Goal: Transaction & Acquisition: Obtain resource

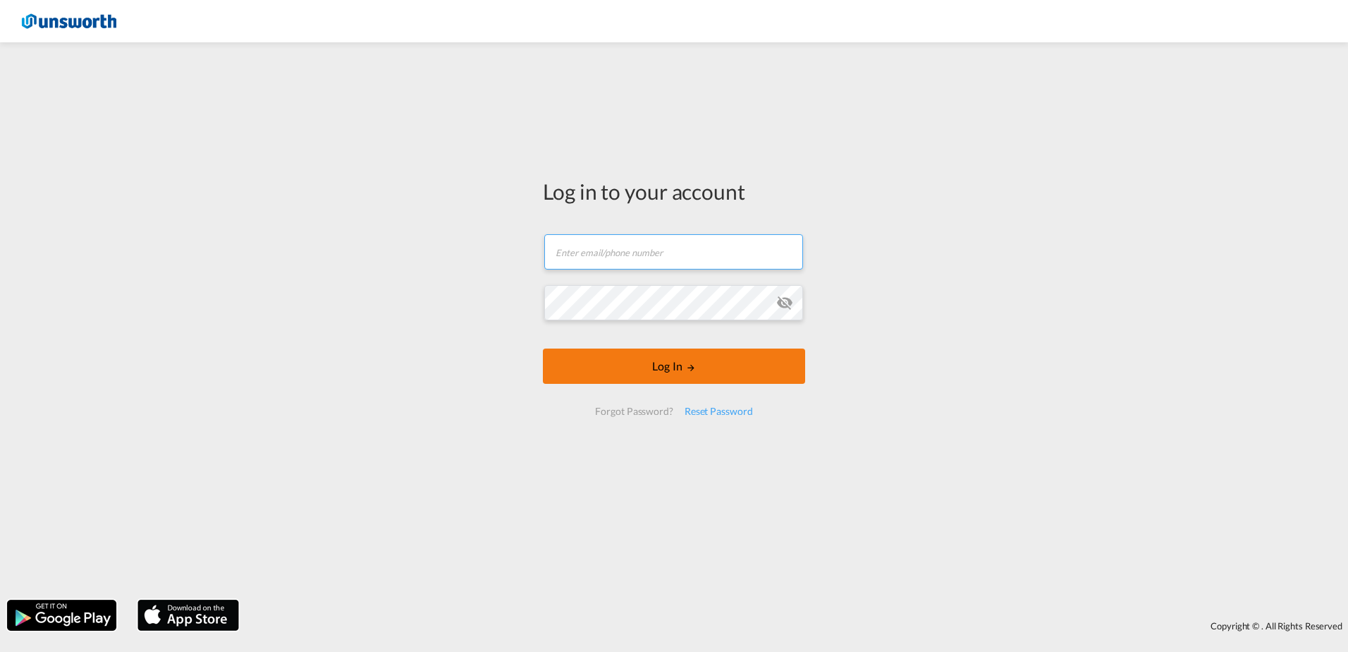
type input "[EMAIL_ADDRESS][PERSON_NAME][DOMAIN_NAME]"
click at [677, 366] on button "Log In" at bounding box center [674, 365] width 262 height 35
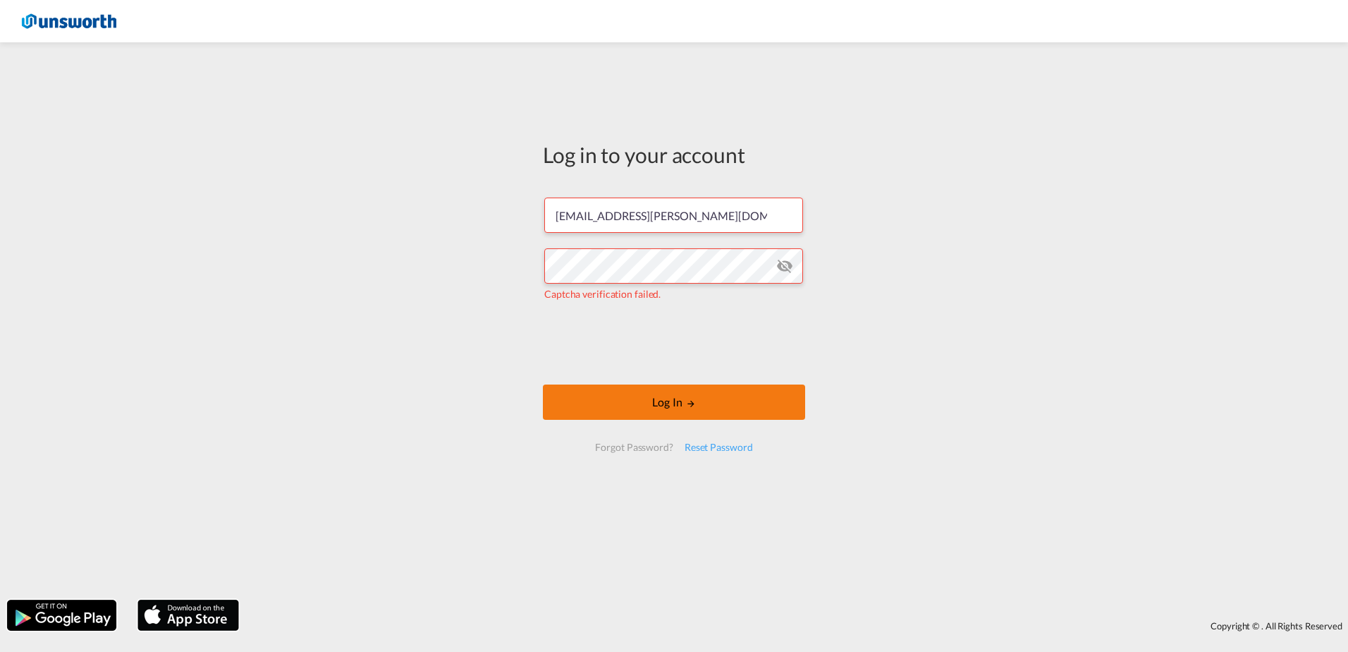
click at [622, 400] on body "Log in to your account [EMAIL_ADDRESS][PERSON_NAME][DOMAIN_NAME] Captcha verifi…" at bounding box center [674, 326] width 1348 height 652
click at [705, 401] on button "Log In" at bounding box center [674, 401] width 262 height 35
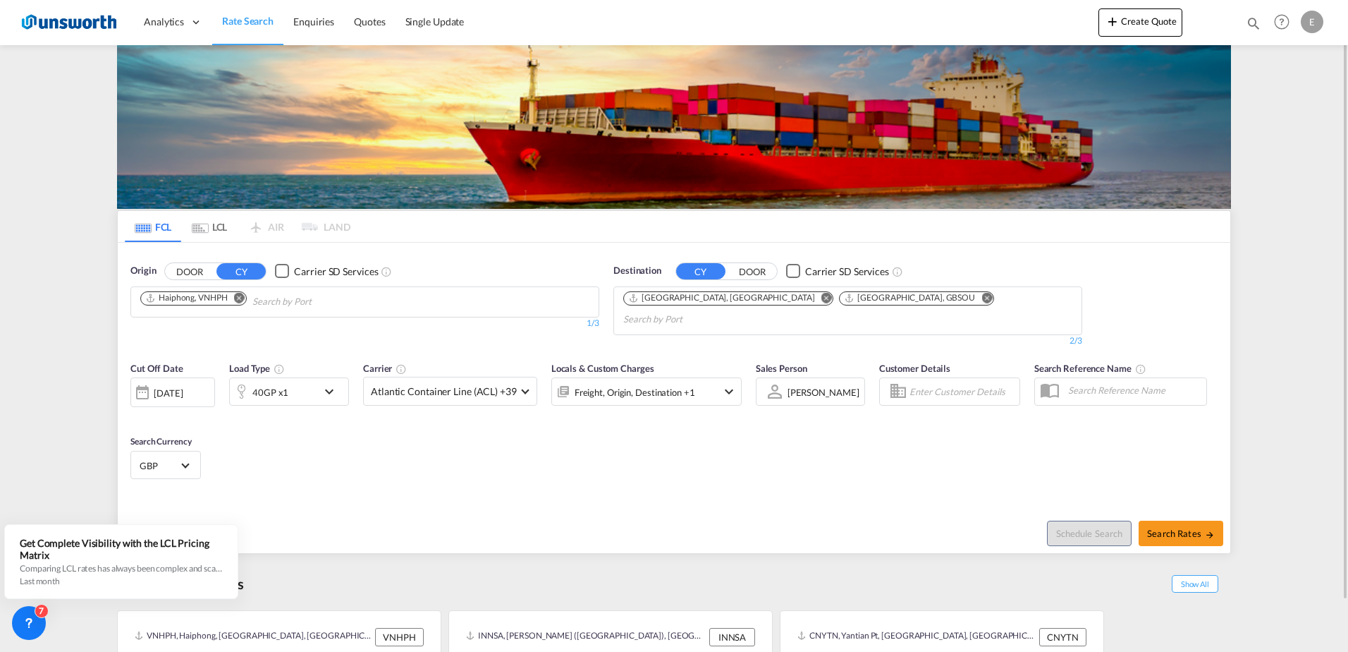
click at [242, 301] on md-icon "Remove" at bounding box center [239, 297] width 11 height 11
drag, startPoint x: 215, startPoint y: 305, endPoint x: 159, endPoint y: 298, distance: 56.2
click at [228, 303] on input "yantain" at bounding box center [207, 302] width 134 height 23
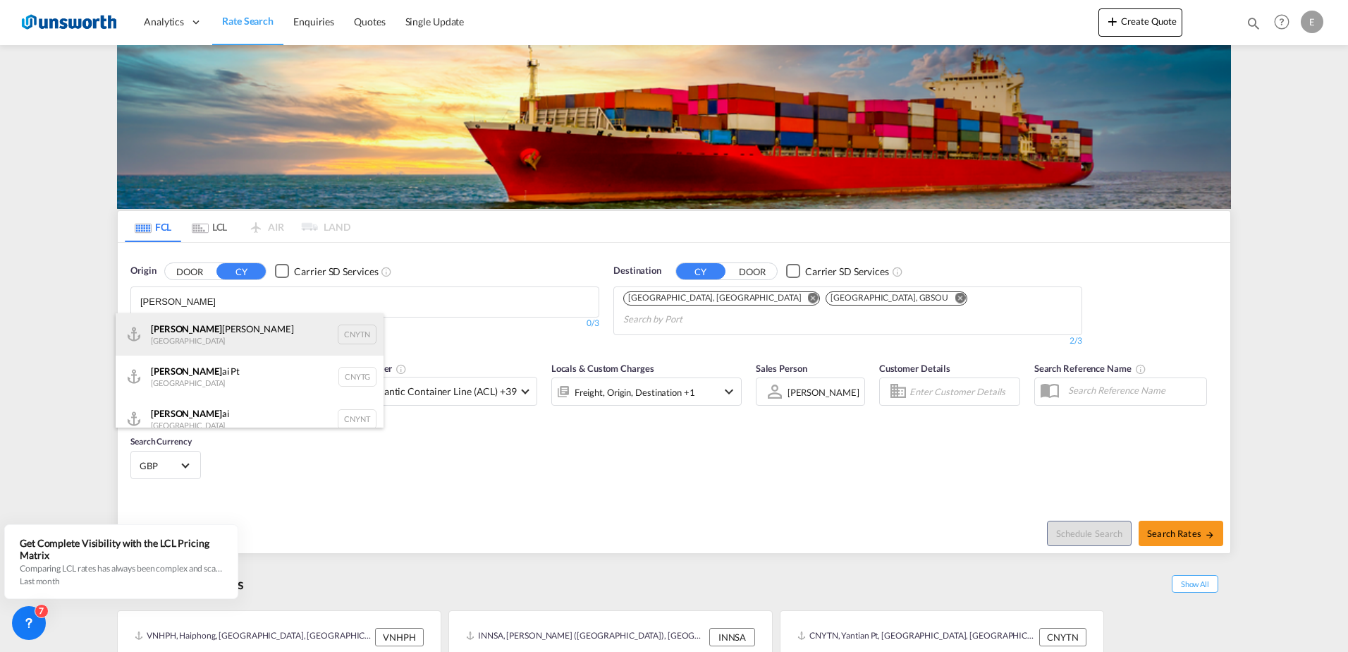
type input "[PERSON_NAME]"
click at [352, 337] on div "[PERSON_NAME] Pt China CNYTN" at bounding box center [250, 334] width 268 height 42
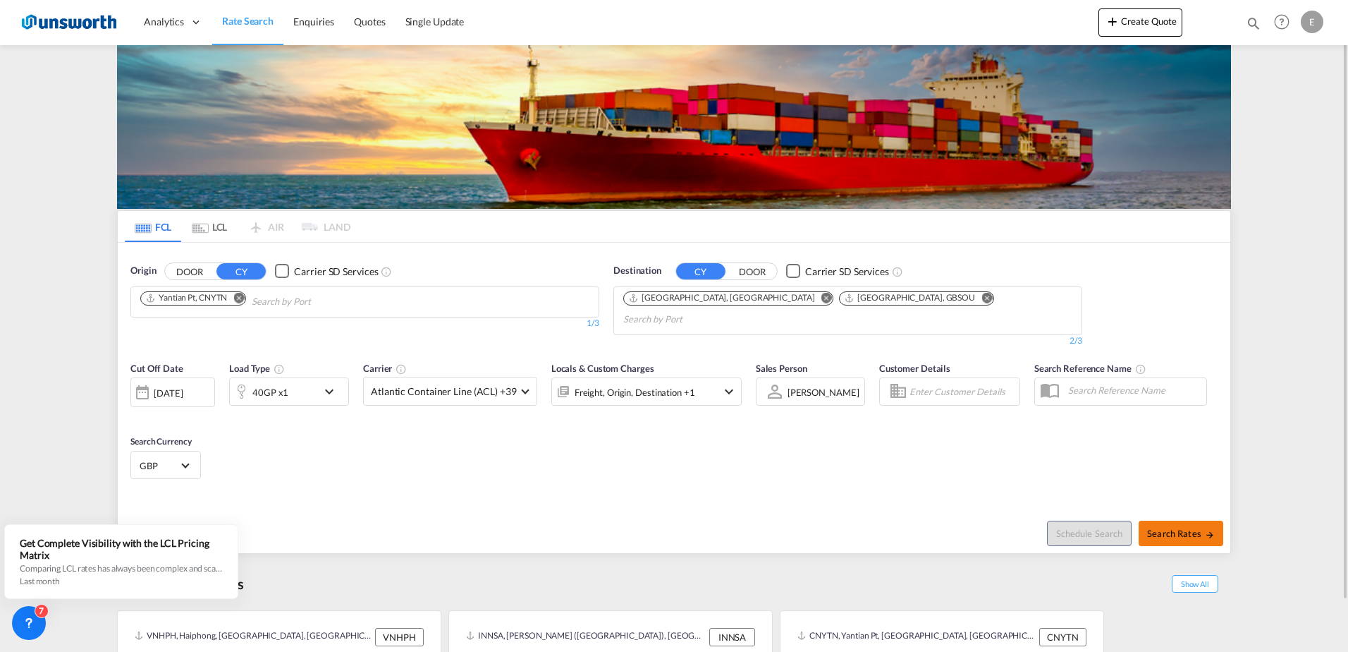
click at [1172, 524] on button "Search Rates" at bounding box center [1181, 532] width 85 height 25
type input "CNYTN to GBLGP,GBSOU / [DATE]"
